Goal: Find specific page/section: Find specific page/section

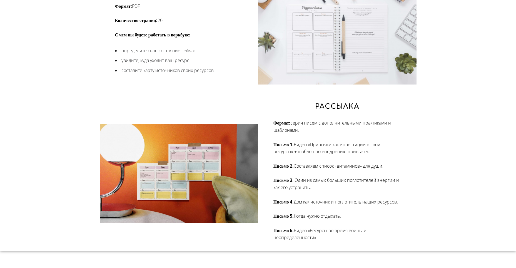
scroll to position [917, 0]
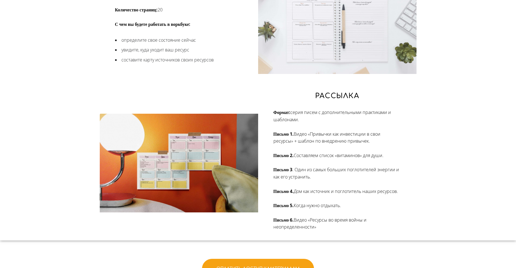
click at [189, 161] on img at bounding box center [179, 163] width 158 height 99
click at [342, 34] on img at bounding box center [337, 24] width 158 height 99
click at [275, 68] on img at bounding box center [337, 24] width 158 height 99
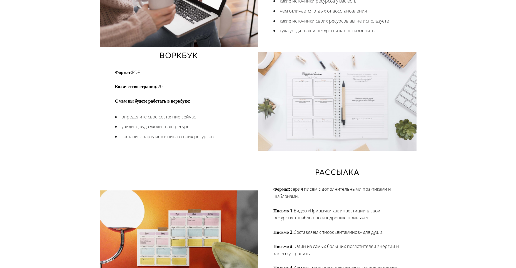
scroll to position [833, 0]
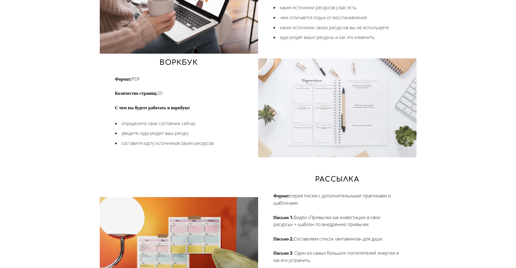
click at [343, 104] on img at bounding box center [337, 107] width 158 height 99
click at [362, 101] on img at bounding box center [337, 107] width 158 height 99
click at [285, 151] on img at bounding box center [337, 107] width 158 height 99
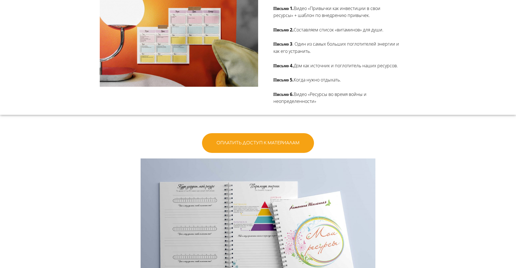
scroll to position [1111, 0]
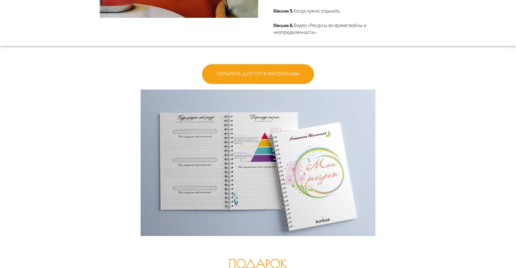
click at [236, 176] on img at bounding box center [258, 162] width 235 height 146
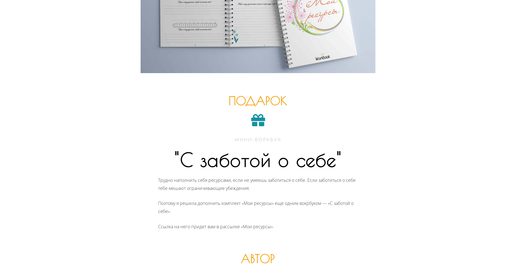
scroll to position [1333, 0]
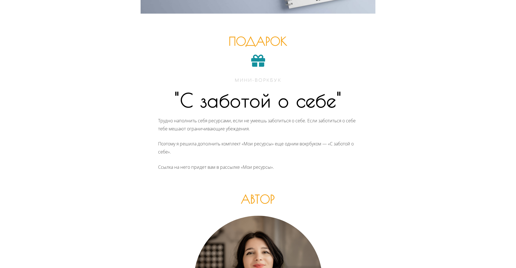
click at [261, 67] on icon at bounding box center [258, 61] width 14 height 14
click at [253, 67] on icon at bounding box center [258, 61] width 14 height 14
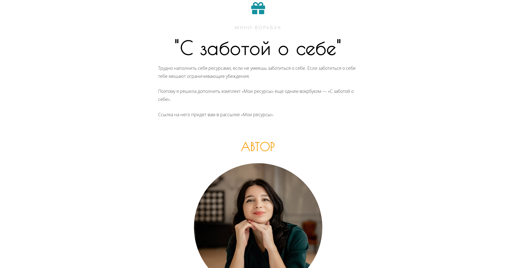
scroll to position [1289, 0]
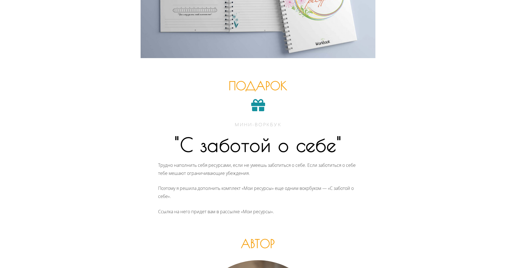
click at [250, 114] on div at bounding box center [258, 106] width 200 height 16
click at [260, 112] on icon at bounding box center [258, 105] width 14 height 14
click at [270, 87] on p "ПОДАРОК" at bounding box center [258, 86] width 200 height 8
click at [269, 90] on p "ПОДАРОК" at bounding box center [258, 86] width 200 height 8
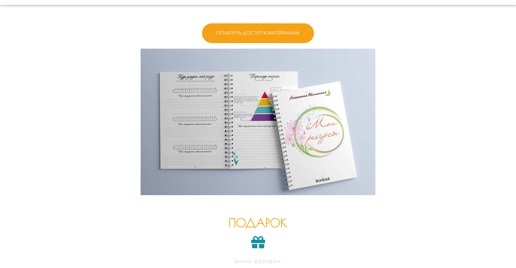
scroll to position [1150, 0]
